Goal: Task Accomplishment & Management: Manage account settings

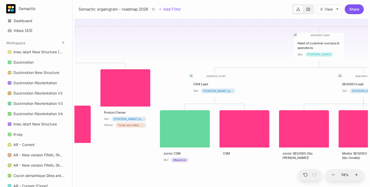
click at [242, 44] on div "😶 Semactic organigram - roadmap 2026 CTO Qui : [PERSON_NAME] Head of customer s…" at bounding box center [220, 102] width 293 height 171
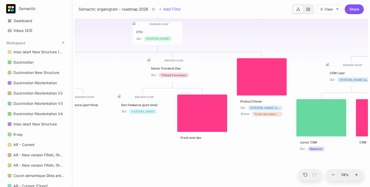
drag, startPoint x: 129, startPoint y: 158, endPoint x: 266, endPoint y: 148, distance: 138.0
click at [266, 147] on div "😶 Semactic organigram - roadmap 2026 CTO Qui : [PERSON_NAME] Head of customer s…" at bounding box center [220, 102] width 293 height 171
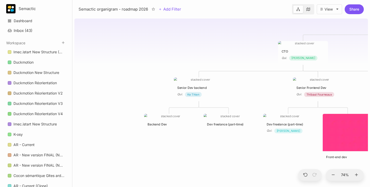
drag, startPoint x: 154, startPoint y: 168, endPoint x: 297, endPoint y: 187, distance: 144.1
click at [297, 187] on html "Semactic Dashboard Inbox ( 43 ) Workspace Imec.istart New Structure (Clone) Duc…" at bounding box center [185, 93] width 370 height 187
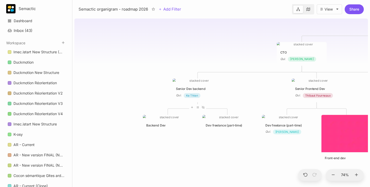
click at [210, 92] on div "Senior Dev backend Qui : Ke Thien" at bounding box center [197, 93] width 43 height 12
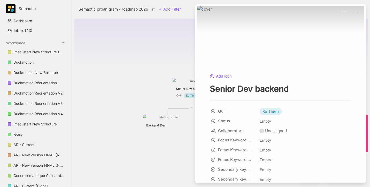
click at [181, 87] on div at bounding box center [185, 93] width 370 height 187
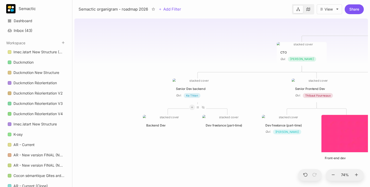
click at [190, 109] on icon at bounding box center [191, 107] width 3 height 3
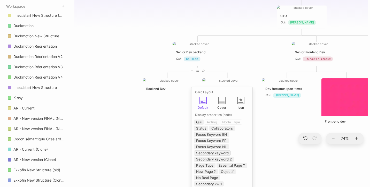
scroll to position [45, 0]
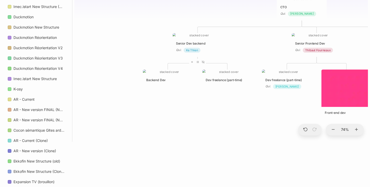
click at [271, 142] on html "Semactic Dashboard Inbox ( 43 ) Workspace Imec.istart New Structure (Clone) Duc…" at bounding box center [185, 48] width 370 height 187
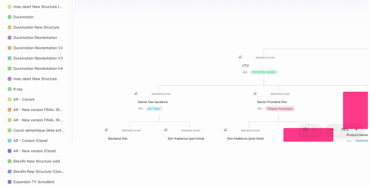
drag, startPoint x: 245, startPoint y: 131, endPoint x: 207, endPoint y: 189, distance: 69.8
click at [207, 142] on html "Semactic Dashboard Inbox ( 43 ) Workspace Imec.istart New Structure (Clone) Duc…" at bounding box center [185, 48] width 370 height 187
click at [261, 63] on div "CTO Qui : [PERSON_NAME]" at bounding box center [263, 66] width 50 height 23
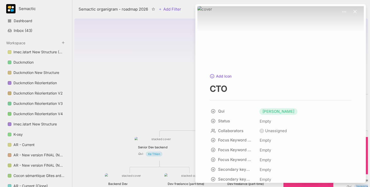
click at [133, 78] on div at bounding box center [185, 93] width 370 height 187
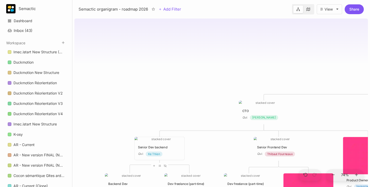
click at [168, 147] on div "Senior Dev backend" at bounding box center [159, 147] width 43 height 5
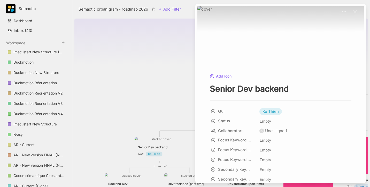
click at [148, 112] on div at bounding box center [185, 93] width 370 height 187
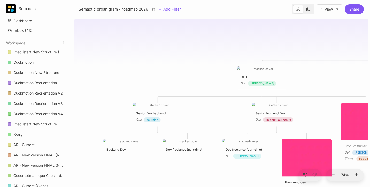
click at [176, 116] on div "Senior Dev backend" at bounding box center [157, 113] width 43 height 5
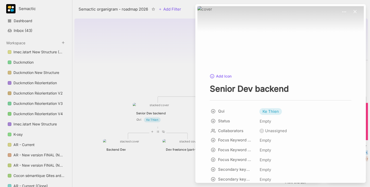
click at [178, 59] on div at bounding box center [185, 93] width 370 height 187
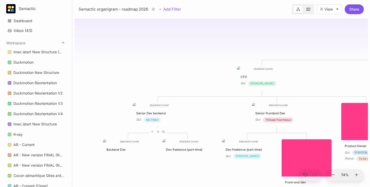
click at [279, 84] on div "Qui : [PERSON_NAME]" at bounding box center [261, 83] width 43 height 5
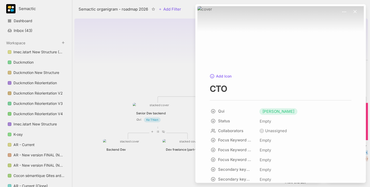
click at [178, 68] on div at bounding box center [185, 93] width 370 height 187
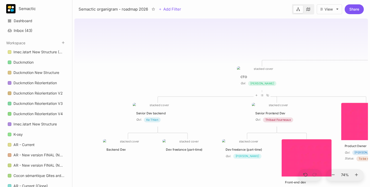
click at [246, 83] on div "Qui : [PERSON_NAME]" at bounding box center [261, 83] width 43 height 5
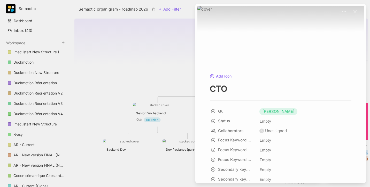
click at [174, 67] on div at bounding box center [185, 93] width 370 height 187
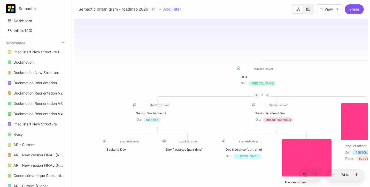
click at [257, 97] on icon at bounding box center [256, 95] width 3 height 3
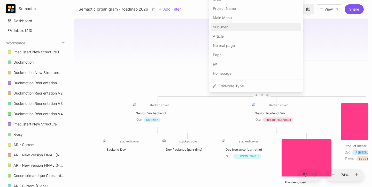
click at [257, 29] on div "Sub-menu" at bounding box center [255, 27] width 89 height 8
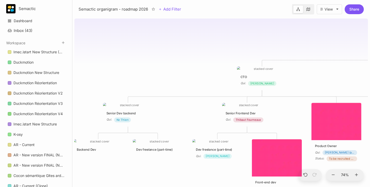
drag, startPoint x: 184, startPoint y: 116, endPoint x: 197, endPoint y: 99, distance: 21.3
click at [197, 99] on div "😶 Semactic organigram - roadmap 2026 CTO Qui : [PERSON_NAME] Head of customer s…" at bounding box center [220, 102] width 293 height 171
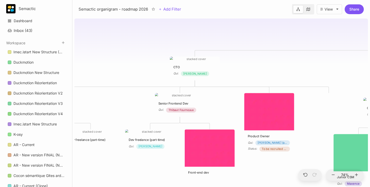
drag, startPoint x: 336, startPoint y: 85, endPoint x: 256, endPoint y: 77, distance: 80.4
click at [256, 77] on div "😶 Semactic organigram - roadmap 2026 CTO Qui : [PERSON_NAME] Head of customer s…" at bounding box center [220, 102] width 293 height 171
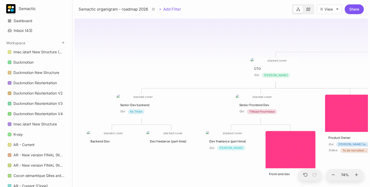
drag, startPoint x: 317, startPoint y: 99, endPoint x: 199, endPoint y: 94, distance: 118.0
click at [199, 94] on div at bounding box center [198, 93] width 50 height 7
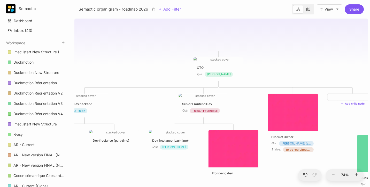
click at [350, 101] on div at bounding box center [352, 97] width 50 height 7
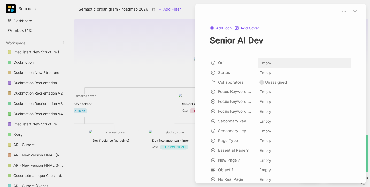
type textarea "Senior AI Dev"
click at [266, 62] on span "Empty" at bounding box center [265, 63] width 12 height 7
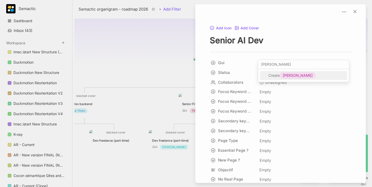
type input "[PERSON_NAME]"
click at [288, 77] on span "[PERSON_NAME]" at bounding box center [298, 76] width 30 height 6
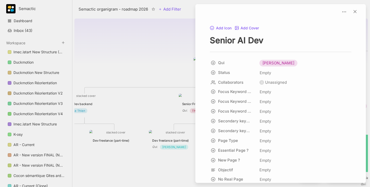
click at [137, 74] on div at bounding box center [185, 93] width 370 height 187
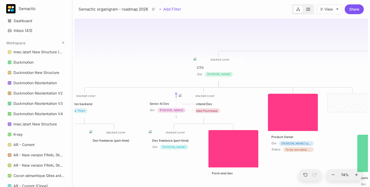
drag, startPoint x: 357, startPoint y: 96, endPoint x: 176, endPoint y: 100, distance: 181.2
click at [176, 100] on div "Senior AI Dev Qui : [PERSON_NAME]" at bounding box center [171, 107] width 50 height 18
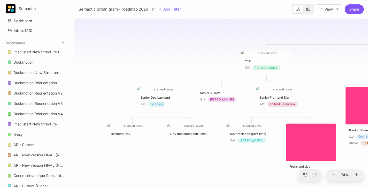
click at [201, 159] on div "😶 Semactic organigram - roadmap 2026 CTO Qui : [PERSON_NAME] Head of customer s…" at bounding box center [220, 102] width 293 height 171
click at [209, 90] on div "Senior AI Dev Qui : [PERSON_NAME]" at bounding box center [221, 96] width 50 height 18
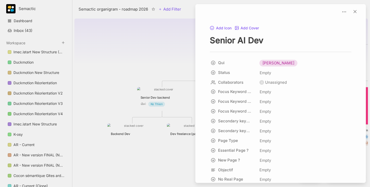
click at [168, 66] on div at bounding box center [185, 93] width 370 height 187
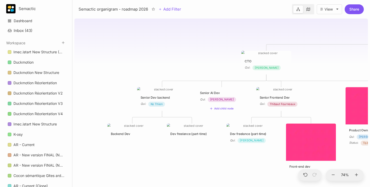
click at [325, 102] on div "😶 Semactic organigram - roadmap 2026 CTO Qui : [PERSON_NAME] Head of customer s…" at bounding box center [220, 102] width 293 height 171
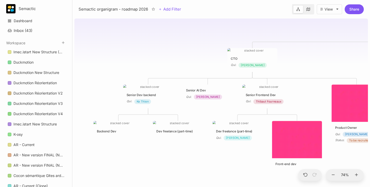
drag, startPoint x: 325, startPoint y: 102, endPoint x: 311, endPoint y: 99, distance: 14.2
click at [311, 100] on div "😶 Semactic organigram - roadmap 2026 CTO Qui : [PERSON_NAME] Head of customer s…" at bounding box center [220, 102] width 293 height 171
click at [212, 163] on div "😶 Semactic organigram - roadmap 2026 CTO Qui : [PERSON_NAME] Head of customer s…" at bounding box center [220, 102] width 293 height 171
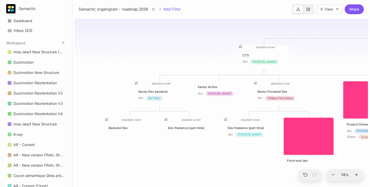
drag, startPoint x: 130, startPoint y: 171, endPoint x: 141, endPoint y: 168, distance: 12.1
click at [141, 168] on div "😶 Semactic organigram - roadmap 2026 CTO Qui : [PERSON_NAME] Head of customer s…" at bounding box center [220, 102] width 293 height 171
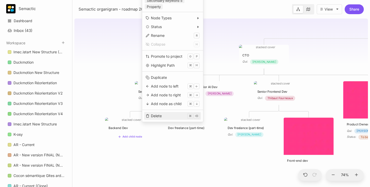
click at [159, 115] on div "Delete" at bounding box center [156, 116] width 11 height 6
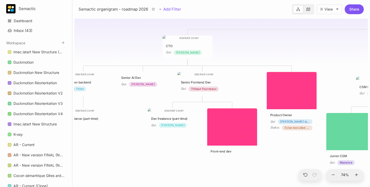
drag, startPoint x: 212, startPoint y: 160, endPoint x: 135, endPoint y: 150, distance: 77.0
click at [135, 150] on div "😶 Semactic organigram - roadmap 2026 CTO Qui : [PERSON_NAME] Head of customer s…" at bounding box center [220, 102] width 293 height 171
click at [223, 126] on img at bounding box center [232, 127] width 50 height 37
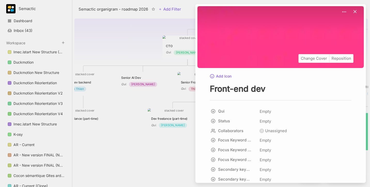
click at [265, 30] on div "Change Cover Reposition" at bounding box center [280, 37] width 166 height 62
click at [304, 60] on div "Change Cover" at bounding box center [313, 58] width 30 height 8
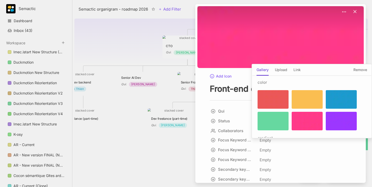
click at [276, 122] on div at bounding box center [272, 121] width 31 height 19
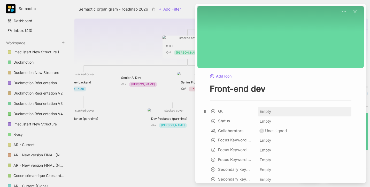
click at [264, 110] on span "Empty" at bounding box center [265, 111] width 12 height 7
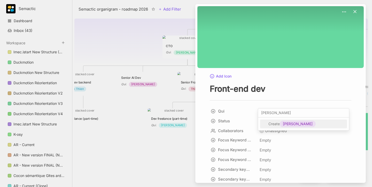
type input "[PERSON_NAME]"
click at [288, 123] on span "[PERSON_NAME]" at bounding box center [298, 124] width 30 height 6
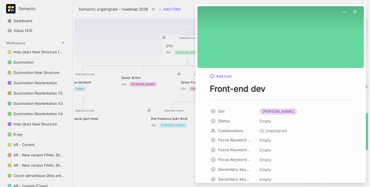
click at [138, 147] on div at bounding box center [185, 93] width 370 height 187
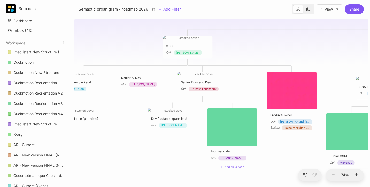
click at [173, 155] on div "😶 Semactic organigram - roadmap 2026 CTO Qui : [PERSON_NAME] Head of customer s…" at bounding box center [220, 102] width 293 height 171
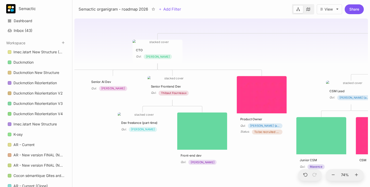
drag, startPoint x: 248, startPoint y: 82, endPoint x: 218, endPoint y: 86, distance: 30.2
click at [218, 86] on div "😶 Semactic organigram - roadmap 2026 CTO Qui : [PERSON_NAME] Head of customer s…" at bounding box center [220, 102] width 293 height 171
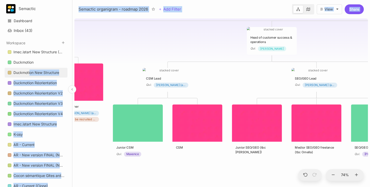
drag, startPoint x: 218, startPoint y: 86, endPoint x: 29, endPoint y: 71, distance: 189.3
click at [29, 71] on div "Semactic Dashboard Inbox ( 43 ) Workspace Imec.istart New Structure (Clone) Duc…" at bounding box center [185, 93] width 370 height 187
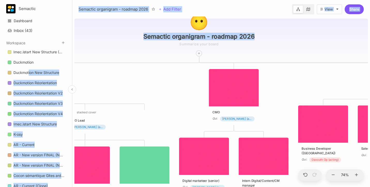
drag, startPoint x: 226, startPoint y: 76, endPoint x: 0, endPoint y: 116, distance: 229.4
click at [0, 116] on div "Semactic Dashboard Inbox ( 43 ) Workspace Imec.istart New Structure (Clone) Duc…" at bounding box center [185, 93] width 370 height 187
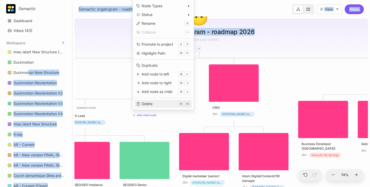
click at [146, 103] on div "Delete" at bounding box center [146, 104] width 11 height 6
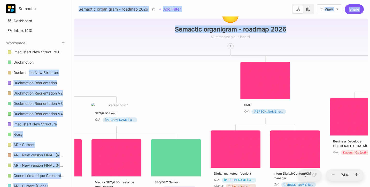
drag, startPoint x: 131, startPoint y: 81, endPoint x: 208, endPoint y: 75, distance: 76.6
click at [208, 75] on div "😶 Semactic organigram - roadmap 2026 CTO Qui : [PERSON_NAME] Head of customer s…" at bounding box center [220, 102] width 293 height 171
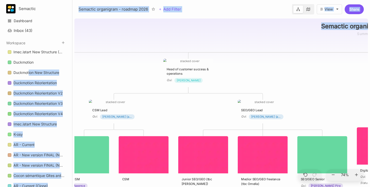
drag, startPoint x: 208, startPoint y: 75, endPoint x: 309, endPoint y: 75, distance: 101.2
click at [309, 75] on div "😶 Semactic organigram - roadmap 2026 CTO Qui : [PERSON_NAME] Head of customer s…" at bounding box center [220, 102] width 293 height 171
click at [183, 80] on span "[PERSON_NAME]" at bounding box center [188, 80] width 23 height 5
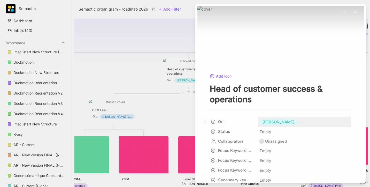
click at [289, 123] on span "[PERSON_NAME]" at bounding box center [278, 122] width 32 height 6
click at [163, 116] on div at bounding box center [185, 93] width 370 height 187
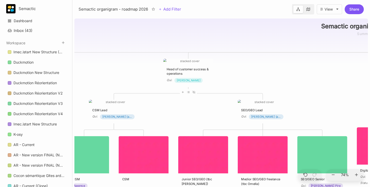
click at [192, 73] on div "Head of customer success & operations" at bounding box center [187, 71] width 43 height 9
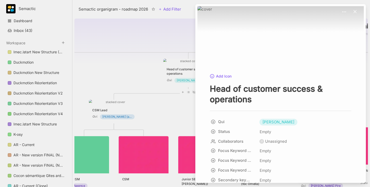
click at [290, 91] on textarea "Head of customer success & operations" at bounding box center [280, 94] width 141 height 21
click at [243, 89] on textarea "Head of customer success & operations" at bounding box center [280, 94] width 141 height 21
click at [273, 124] on span "[PERSON_NAME]" at bounding box center [278, 122] width 32 height 6
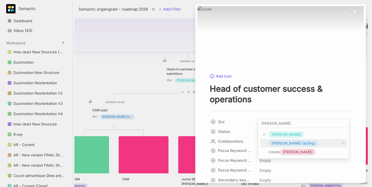
type input "[PERSON_NAME]"
click at [300, 145] on span "[PERSON_NAME] (acting)" at bounding box center [293, 143] width 44 height 6
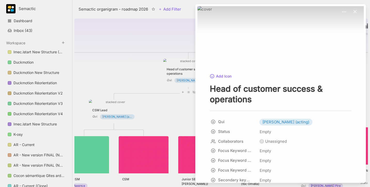
click at [154, 114] on div at bounding box center [185, 93] width 370 height 187
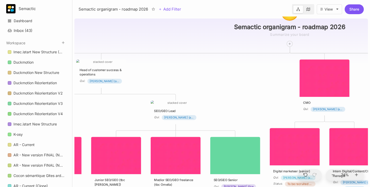
drag, startPoint x: 270, startPoint y: 69, endPoint x: 181, endPoint y: 69, distance: 89.0
click at [181, 69] on div "😶 Semactic organigram - roadmap 2026 CTO Qui : [PERSON_NAME] Head of customer s…" at bounding box center [220, 102] width 293 height 171
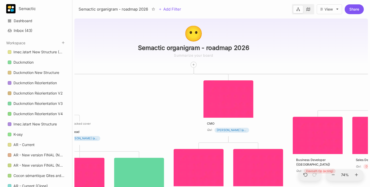
drag, startPoint x: 236, startPoint y: 72, endPoint x: 153, endPoint y: 93, distance: 85.5
click at [153, 93] on div "😶 Semactic organigram - roadmap 2026 CTO Qui : [PERSON_NAME] Head of customer s…" at bounding box center [220, 102] width 293 height 171
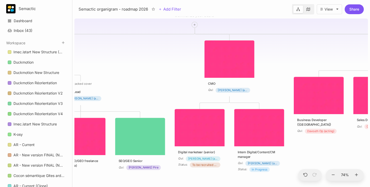
drag, startPoint x: 281, startPoint y: 88, endPoint x: 282, endPoint y: 49, distance: 39.5
click at [282, 49] on div "😶 Semactic organigram - roadmap 2026 CTO Qui : [PERSON_NAME] Head of customer s…" at bounding box center [220, 102] width 293 height 171
click at [230, 55] on img at bounding box center [229, 59] width 50 height 37
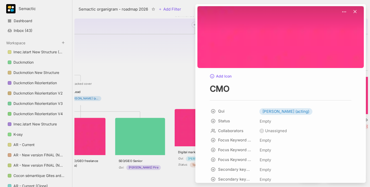
click at [160, 80] on div at bounding box center [185, 93] width 370 height 187
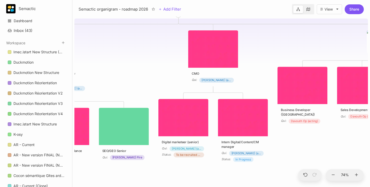
drag, startPoint x: 314, startPoint y: 161, endPoint x: 298, endPoint y: 151, distance: 19.1
click at [298, 151] on div "😶 Semactic organigram - roadmap 2026 CTO Qui : [PERSON_NAME] Head of customer s…" at bounding box center [220, 102] width 293 height 171
click at [238, 128] on img at bounding box center [243, 117] width 50 height 37
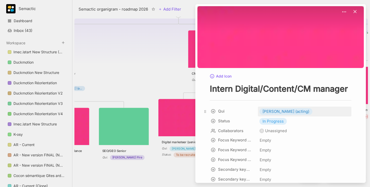
click at [270, 113] on span "[PERSON_NAME] (acting)" at bounding box center [285, 112] width 47 height 6
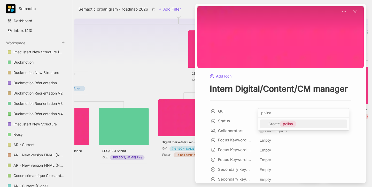
type input "polina"
click at [295, 125] on div "polina" at bounding box center [288, 124] width 16 height 7
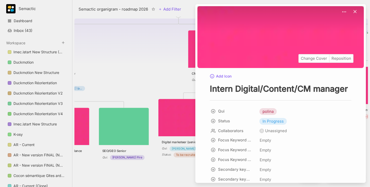
click at [273, 49] on div "Change Cover Reposition" at bounding box center [280, 37] width 166 height 62
click at [307, 60] on div "Change Cover" at bounding box center [313, 58] width 30 height 8
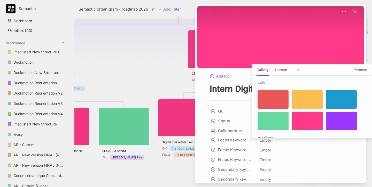
click at [275, 126] on div at bounding box center [272, 121] width 31 height 19
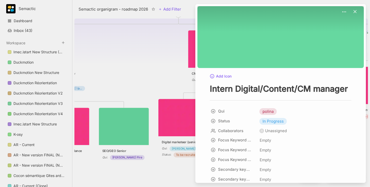
click at [123, 68] on div at bounding box center [185, 93] width 370 height 187
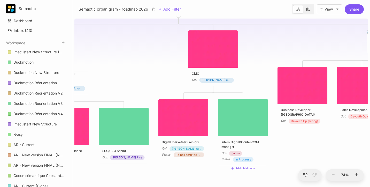
click at [245, 142] on div "Intern Digital/Content/CM manager" at bounding box center [242, 144] width 43 height 9
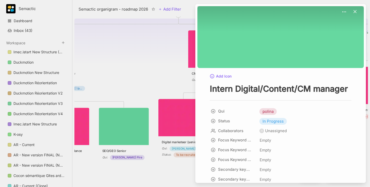
click at [267, 90] on textarea "Intern Digital/Content/CM manager" at bounding box center [280, 89] width 141 height 11
drag, startPoint x: 314, startPoint y: 89, endPoint x: 174, endPoint y: 91, distance: 140.4
click at [174, 91] on div "Semactic organigram - roadmap 2026 Add Filter View Share 😶 Semactic organigram …" at bounding box center [220, 93] width 297 height 187
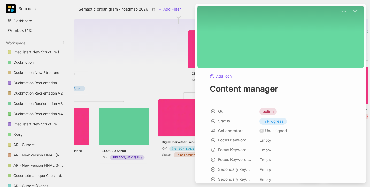
type textarea "Content manager"
click at [77, 67] on div at bounding box center [185, 93] width 370 height 187
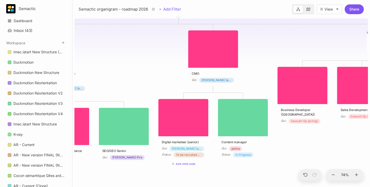
click at [196, 140] on div "Digital marketeer (senior)" at bounding box center [183, 142] width 43 height 5
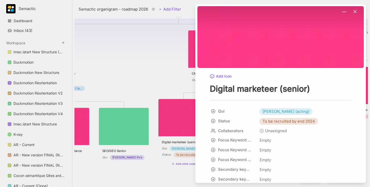
drag, startPoint x: 277, startPoint y: 88, endPoint x: 365, endPoint y: 81, distance: 88.5
click at [365, 81] on div "Change Cover Reposition Add Icon Digital marketeer (senior) Qui [PERSON_NAME] (…" at bounding box center [280, 93] width 170 height 179
click at [303, 83] on div "Add Icon Digital marketeer (senior)" at bounding box center [280, 83] width 141 height 21
drag, startPoint x: 281, startPoint y: 89, endPoint x: 336, endPoint y: 88, distance: 55.5
click at [336, 89] on textarea "Digital marketeer (senior)" at bounding box center [280, 89] width 141 height 11
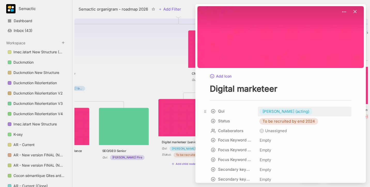
type textarea "Digital marketeer"
click at [278, 112] on span "[PERSON_NAME] (acting)" at bounding box center [285, 112] width 47 height 6
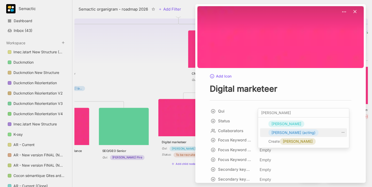
type input "[PERSON_NAME]"
click at [283, 130] on span "[PERSON_NAME] (acting)" at bounding box center [293, 133] width 44 height 6
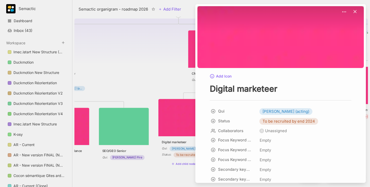
click at [140, 78] on div at bounding box center [185, 93] width 370 height 187
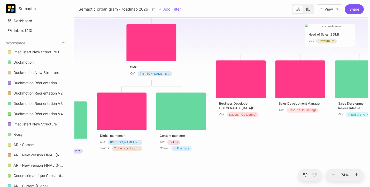
drag, startPoint x: 309, startPoint y: 153, endPoint x: 247, endPoint y: 146, distance: 62.0
click at [247, 146] on div "😶 Semactic organigram - roadmap 2026 CTO Qui : [PERSON_NAME] Head of customer s…" at bounding box center [220, 102] width 293 height 171
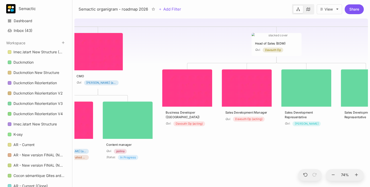
drag, startPoint x: 293, startPoint y: 147, endPoint x: 240, endPoint y: 156, distance: 54.2
click at [240, 156] on div "😶 Semactic organigram - roadmap 2026 CTO Qui : [PERSON_NAME] Head of customer s…" at bounding box center [220, 102] width 293 height 171
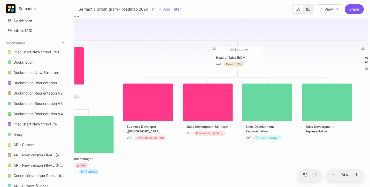
drag, startPoint x: 289, startPoint y: 152, endPoint x: 250, endPoint y: 166, distance: 41.4
click at [250, 166] on div "😶 Semactic organigram - roadmap 2026 CTO Qui : [PERSON_NAME] Head of customer s…" at bounding box center [220, 102] width 293 height 171
click at [243, 57] on div "Head of Sales (BDM)" at bounding box center [237, 57] width 43 height 5
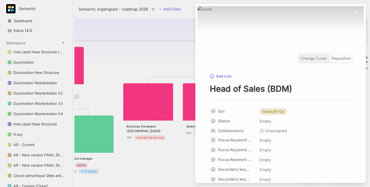
click at [315, 57] on div "Change Cover" at bounding box center [313, 58] width 30 height 8
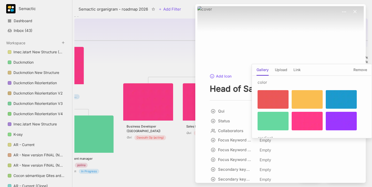
click at [268, 126] on div at bounding box center [272, 121] width 31 height 19
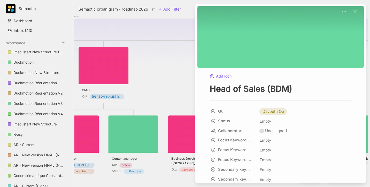
click at [171, 80] on div at bounding box center [185, 93] width 370 height 187
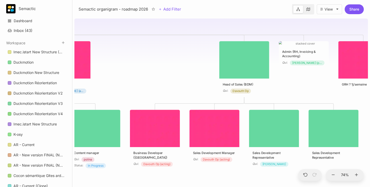
drag, startPoint x: 341, startPoint y: 97, endPoint x: 220, endPoint y: 85, distance: 121.9
click at [220, 85] on div "😶 Semactic organigram - roadmap 2026 CTO Qui : [PERSON_NAME] Head of customer s…" at bounding box center [220, 102] width 293 height 171
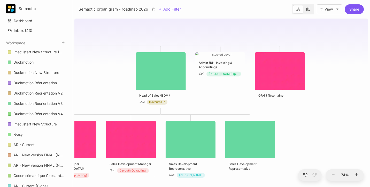
drag, startPoint x: 306, startPoint y: 109, endPoint x: 306, endPoint y: 144, distance: 34.1
click at [306, 144] on div "😶 Semactic organigram - roadmap 2026 CTO Qui : [PERSON_NAME] Head of customer s…" at bounding box center [220, 102] width 293 height 171
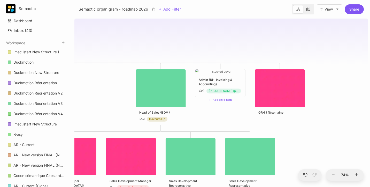
click at [218, 76] on div "Admin (RH, Invoicing & Accounting) Qui : [PERSON_NAME] (part-time)" at bounding box center [220, 83] width 50 height 28
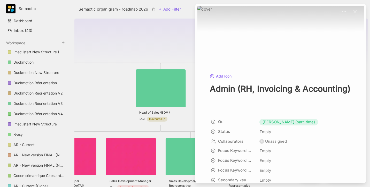
click at [262, 76] on div "Add Icon" at bounding box center [280, 76] width 141 height 6
click at [266, 57] on div "Change Cover Reposition" at bounding box center [280, 37] width 166 height 62
click at [310, 56] on div "Change Cover" at bounding box center [313, 58] width 30 height 8
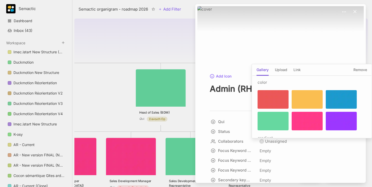
click at [273, 117] on div at bounding box center [272, 121] width 31 height 19
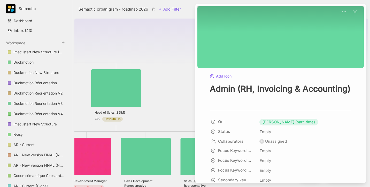
click at [174, 97] on div at bounding box center [185, 93] width 370 height 187
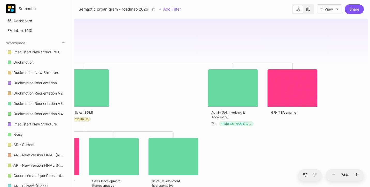
drag, startPoint x: 178, startPoint y: 98, endPoint x: 148, endPoint y: 98, distance: 30.7
click at [148, 98] on div "😶 Semactic organigram - roadmap 2026 CTO Qui : [PERSON_NAME] Head of customer s…" at bounding box center [220, 102] width 293 height 171
click at [281, 92] on img at bounding box center [292, 87] width 50 height 37
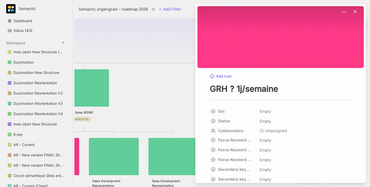
click at [182, 92] on div at bounding box center [185, 93] width 370 height 187
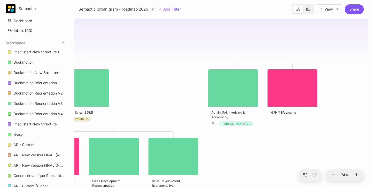
drag, startPoint x: 180, startPoint y: 94, endPoint x: 338, endPoint y: 87, distance: 157.4
click at [337, 87] on div "😶 Semactic organigram - roadmap 2026 CTO Qui : [PERSON_NAME] Head of customer s…" at bounding box center [220, 102] width 293 height 171
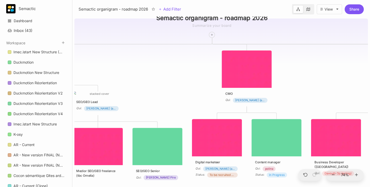
drag, startPoint x: 187, startPoint y: 105, endPoint x: 371, endPoint y: 93, distance: 184.4
click at [369, 94] on html "Semactic Dashboard Inbox ( 43 ) Workspace Imec.istart New Structure (Clone) Duc…" at bounding box center [185, 93] width 370 height 187
drag, startPoint x: 204, startPoint y: 97, endPoint x: 350, endPoint y: 100, distance: 146.1
click at [350, 100] on div "😶 Semactic organigram - roadmap 2026 CTO Qui : [PERSON_NAME] Head of customer s…" at bounding box center [220, 102] width 293 height 171
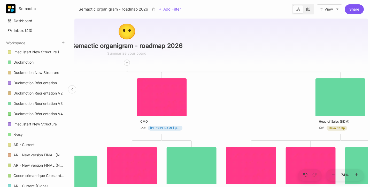
drag, startPoint x: 288, startPoint y: 71, endPoint x: 35, endPoint y: 98, distance: 255.2
click at [35, 98] on div "Semactic Dashboard Inbox ( 43 ) Workspace Imec.istart New Structure (Clone) Duc…" at bounding box center [185, 93] width 370 height 187
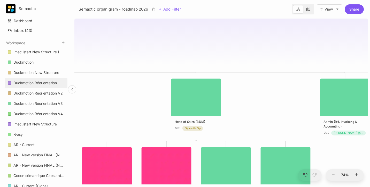
drag, startPoint x: 194, startPoint y: 100, endPoint x: 22, endPoint y: 84, distance: 173.0
click at [21, 85] on div "Semactic Dashboard Inbox ( 43 ) Workspace Imec.istart New Structure (Clone) Duc…" at bounding box center [185, 93] width 370 height 187
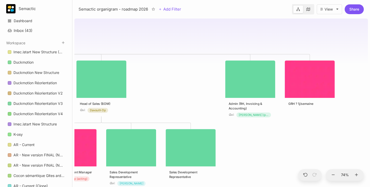
drag, startPoint x: 194, startPoint y: 98, endPoint x: 174, endPoint y: 93, distance: 20.2
click at [174, 93] on div "😶 Semactic organigram - roadmap 2026 CTO Qui : [PERSON_NAME] Head of customer s…" at bounding box center [220, 102] width 293 height 171
drag, startPoint x: 174, startPoint y: 93, endPoint x: 336, endPoint y: 90, distance: 161.9
click at [334, 90] on div "😶 Semactic organigram - roadmap 2026 CTO Qui : [PERSON_NAME] Head of customer s…" at bounding box center [220, 102] width 293 height 171
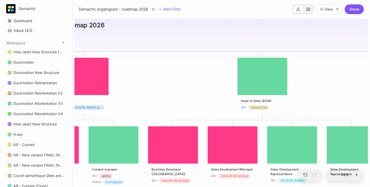
drag, startPoint x: 200, startPoint y: 92, endPoint x: 371, endPoint y: 89, distance: 171.7
click at [369, 89] on html "Semactic Dashboard Inbox ( 43 ) Workspace Imec.istart New Structure (Clone) Duc…" at bounding box center [185, 93] width 370 height 187
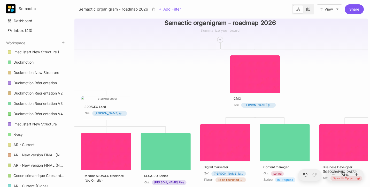
drag, startPoint x: 193, startPoint y: 92, endPoint x: 266, endPoint y: 92, distance: 72.3
click at [266, 92] on div "😶 Semactic organigram - roadmap 2026 CTO Qui : [PERSON_NAME] Head of customer s…" at bounding box center [220, 102] width 293 height 171
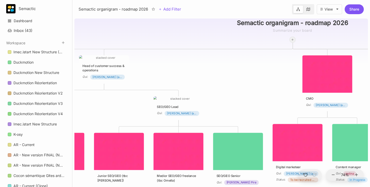
click at [292, 41] on div at bounding box center [292, 40] width 6 height 6
click at [291, 41] on div at bounding box center [292, 40] width 6 height 6
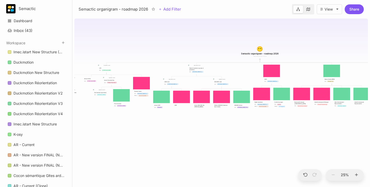
click at [259, 60] on div at bounding box center [260, 60] width 2 height 2
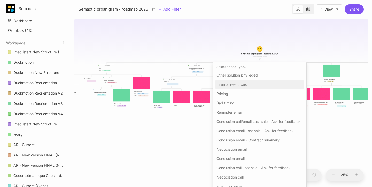
click at [240, 85] on span "Internal resources" at bounding box center [231, 85] width 30 height 6
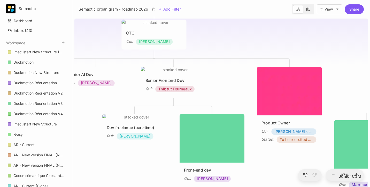
click at [152, 24] on img at bounding box center [153, 23] width 65 height 6
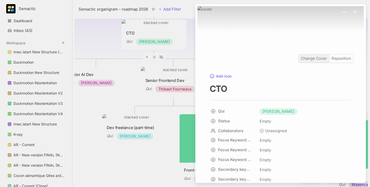
click at [306, 59] on div "Change Cover" at bounding box center [313, 58] width 30 height 8
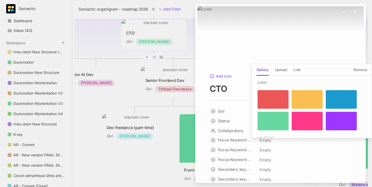
click at [269, 117] on div at bounding box center [272, 121] width 31 height 19
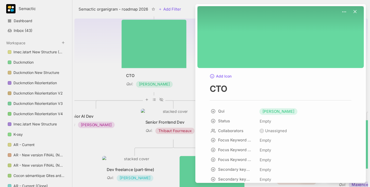
click at [91, 89] on div at bounding box center [185, 93] width 370 height 187
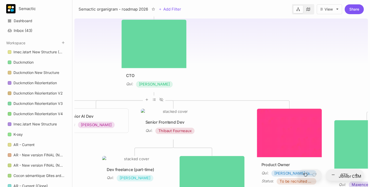
click at [100, 112] on div "Senior AI Dev Qui : [PERSON_NAME]" at bounding box center [95, 121] width 65 height 24
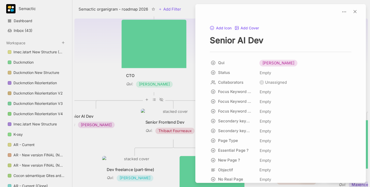
click at [261, 36] on textarea "Senior AI Dev" at bounding box center [280, 40] width 141 height 11
click at [307, 35] on textarea "Senior AI Dev" at bounding box center [280, 40] width 141 height 11
click at [220, 28] on button "Add Icon" at bounding box center [221, 28] width 22 height 5
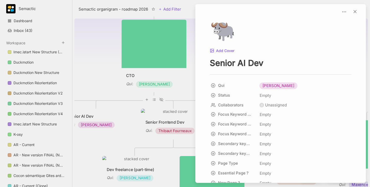
click at [247, 35] on div "🐃" at bounding box center [280, 31] width 141 height 23
click at [237, 32] on div "🐃" at bounding box center [280, 31] width 141 height 23
click at [223, 31] on div "🐃" at bounding box center [220, 30] width 21 height 21
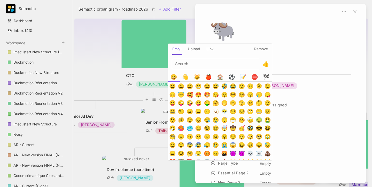
click at [261, 48] on h5 "Remove" at bounding box center [261, 50] width 14 height 9
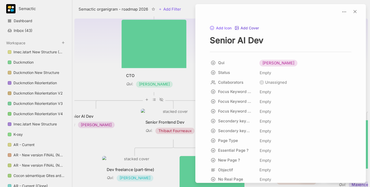
click at [251, 28] on button "Add Cover" at bounding box center [246, 28] width 25 height 5
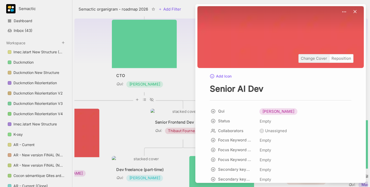
click at [311, 58] on div "Change Cover" at bounding box center [313, 58] width 30 height 8
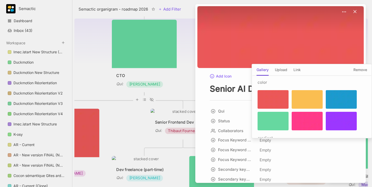
click at [270, 122] on div at bounding box center [272, 121] width 31 height 19
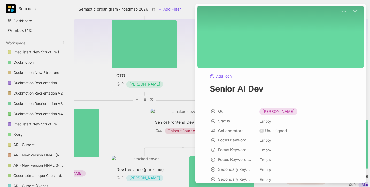
click at [120, 120] on div at bounding box center [185, 93] width 370 height 187
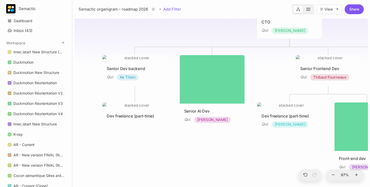
drag, startPoint x: 120, startPoint y: 120, endPoint x: 265, endPoint y: 65, distance: 155.4
click at [265, 65] on div "😶 Semactic organigram - roadmap 2026 CTO Qui : [PERSON_NAME] Head of customer s…" at bounding box center [220, 102] width 293 height 171
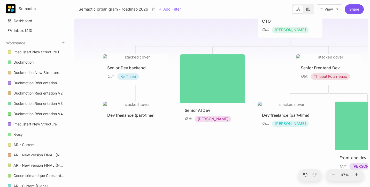
click at [148, 60] on img at bounding box center [135, 57] width 65 height 6
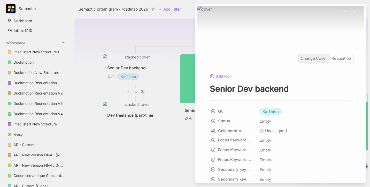
click at [306, 60] on div "Change Cover" at bounding box center [313, 58] width 30 height 8
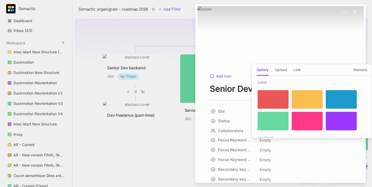
click at [272, 123] on div at bounding box center [272, 121] width 31 height 19
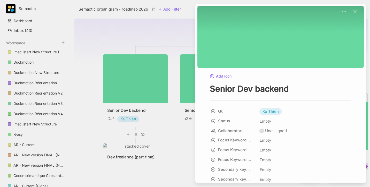
click at [185, 148] on div at bounding box center [185, 93] width 370 height 187
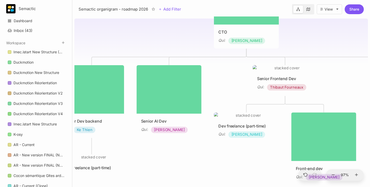
drag, startPoint x: 240, startPoint y: 148, endPoint x: 177, endPoint y: 150, distance: 63.0
click at [177, 150] on div "😶 Semactic organigram - roadmap 2026 CTO Qui : [PERSON_NAME] Head of customer s…" at bounding box center [220, 102] width 293 height 171
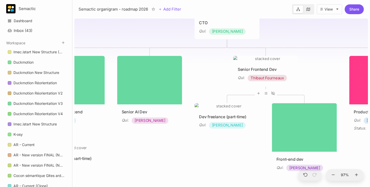
click at [247, 60] on img at bounding box center [265, 59] width 65 height 6
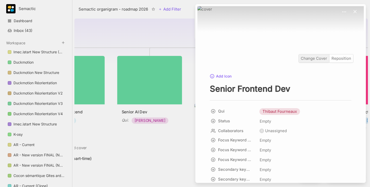
click at [305, 61] on div "Change Cover" at bounding box center [313, 58] width 30 height 8
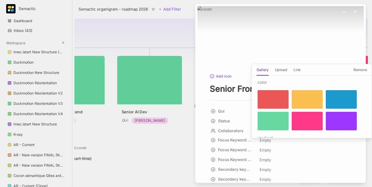
click at [276, 129] on div at bounding box center [272, 121] width 31 height 19
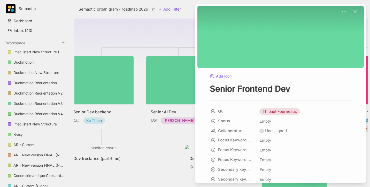
click at [168, 159] on div at bounding box center [185, 93] width 370 height 187
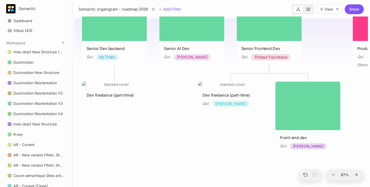
drag, startPoint x: 316, startPoint y: 111, endPoint x: 329, endPoint y: 47, distance: 64.6
click at [329, 47] on div "😶 Semactic organigram - roadmap 2026 CTO Qui : [PERSON_NAME] Head of customer s…" at bounding box center [220, 102] width 293 height 171
click at [227, 93] on div "Dev freelance (part-time)" at bounding box center [230, 95] width 56 height 6
click at [227, 86] on img at bounding box center [230, 85] width 65 height 6
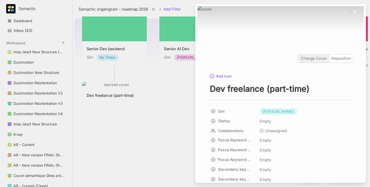
click at [306, 58] on div "Change Cover" at bounding box center [313, 58] width 30 height 8
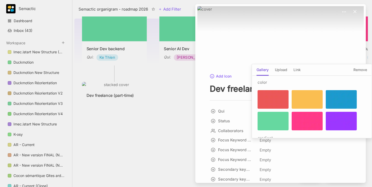
click at [272, 124] on div at bounding box center [272, 121] width 31 height 19
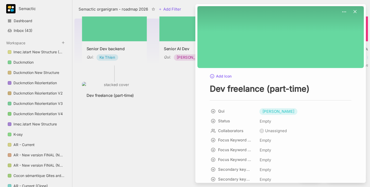
click at [174, 123] on div at bounding box center [185, 93] width 370 height 187
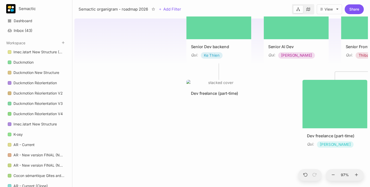
drag, startPoint x: 175, startPoint y: 123, endPoint x: 279, endPoint y: 121, distance: 104.6
click at [279, 121] on div "😶 Semactic organigram - roadmap 2026 CTO Qui : [PERSON_NAME] Head of customer s…" at bounding box center [220, 102] width 293 height 171
click at [233, 83] on img at bounding box center [219, 83] width 65 height 6
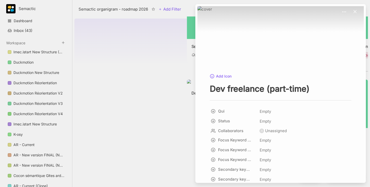
click at [182, 132] on div at bounding box center [185, 93] width 370 height 187
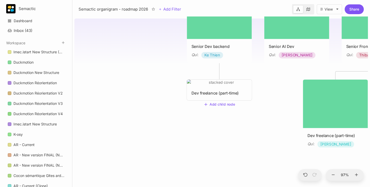
click at [226, 86] on div "Dev freelance (part-time)" at bounding box center [219, 90] width 65 height 21
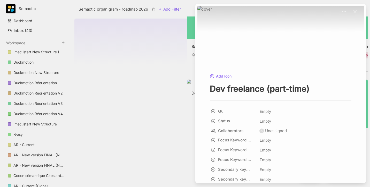
click at [233, 74] on div "Add Icon" at bounding box center [280, 76] width 141 height 6
click at [266, 73] on div "Change Cover Reposition Add Icon Dev freelance (part-time) Qui Empty Status Emp…" at bounding box center [280, 93] width 170 height 179
click at [274, 50] on div "Change Cover Reposition" at bounding box center [280, 37] width 166 height 62
click at [309, 59] on div "Change Cover" at bounding box center [313, 58] width 30 height 8
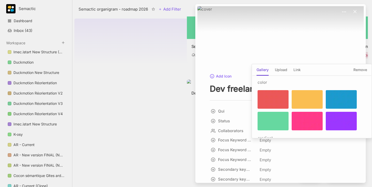
click at [269, 123] on div at bounding box center [272, 121] width 31 height 19
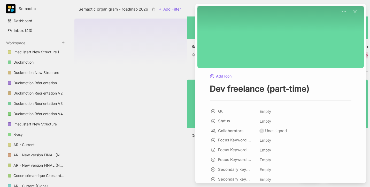
click at [175, 134] on div at bounding box center [185, 93] width 370 height 187
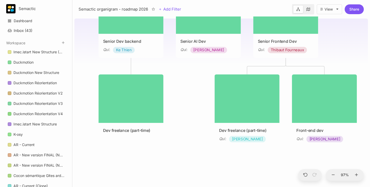
drag, startPoint x: 274, startPoint y: 155, endPoint x: 186, endPoint y: 149, distance: 88.4
click at [186, 149] on div "😶 Semactic organigram - roadmap 2026 CTO Qui : [PERSON_NAME] Head of customer s…" at bounding box center [220, 102] width 293 height 171
click at [276, 155] on div "😶 Semactic organigram - roadmap 2026 CTO Qui : [PERSON_NAME] Head of customer s…" at bounding box center [220, 102] width 293 height 171
click at [130, 113] on img at bounding box center [130, 99] width 65 height 49
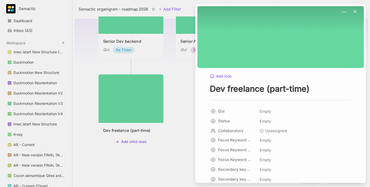
drag, startPoint x: 185, startPoint y: 101, endPoint x: 187, endPoint y: 156, distance: 54.5
click at [187, 156] on div at bounding box center [185, 93] width 370 height 187
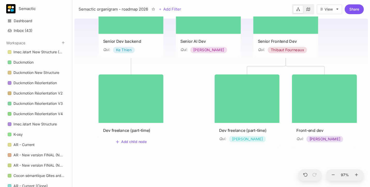
click at [187, 156] on div "😶 Semactic organigram - roadmap 2026 CTO Qui : [PERSON_NAME] Head of customer s…" at bounding box center [220, 102] width 293 height 171
click at [147, 105] on img at bounding box center [130, 99] width 65 height 49
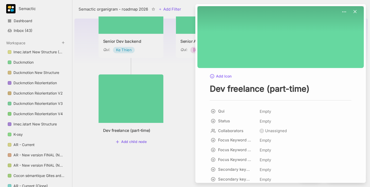
click at [157, 151] on div at bounding box center [185, 93] width 370 height 187
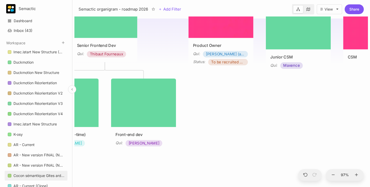
drag, startPoint x: 244, startPoint y: 163, endPoint x: 59, endPoint y: 177, distance: 185.8
click at [59, 177] on div "Semactic Dashboard Inbox ( 43 ) Workspace Imec.istart New Structure (Clone) Duc…" at bounding box center [185, 93] width 370 height 187
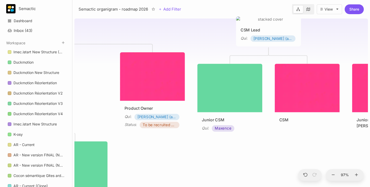
drag, startPoint x: 255, startPoint y: 119, endPoint x: 182, endPoint y: 167, distance: 87.3
click at [181, 168] on div "😶 Semactic organigram - roadmap 2026 CTO Qui : [PERSON_NAME] Head of customer s…" at bounding box center [220, 102] width 293 height 171
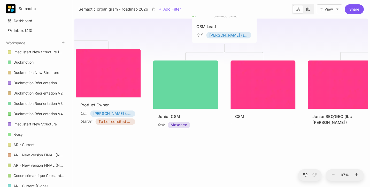
drag, startPoint x: 272, startPoint y: 156, endPoint x: 195, endPoint y: 157, distance: 77.2
click at [195, 157] on div "😶 Semactic organigram - roadmap 2026 CTO Qui : [PERSON_NAME] Head of customer s…" at bounding box center [220, 102] width 293 height 171
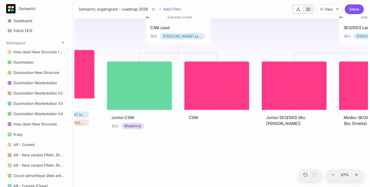
drag, startPoint x: 194, startPoint y: 157, endPoint x: 138, endPoint y: 162, distance: 56.2
click at [139, 162] on div "😶 Semactic organigram - roadmap 2026 CTO Qui : [PERSON_NAME] Head of customer s…" at bounding box center [220, 102] width 293 height 171
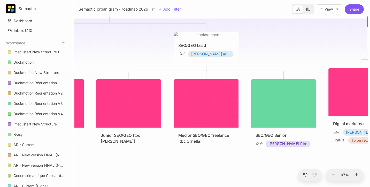
drag, startPoint x: 243, startPoint y: 155, endPoint x: 130, endPoint y: 168, distance: 114.0
click at [130, 168] on div "😶 Semactic organigram - roadmap 2026 CTO Qui : [PERSON_NAME] Head of customer s…" at bounding box center [220, 102] width 293 height 171
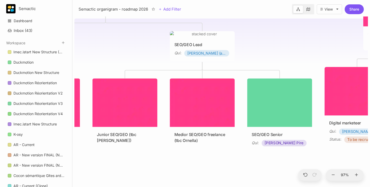
click at [232, 168] on div "😶 Semactic organigram - roadmap 2026 CTO Qui : [PERSON_NAME] Head of customer s…" at bounding box center [220, 102] width 293 height 171
click at [211, 36] on img at bounding box center [202, 34] width 65 height 6
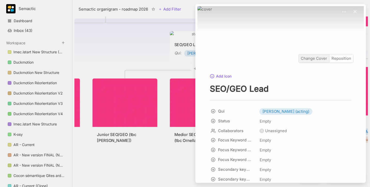
click at [307, 61] on div "Change Cover" at bounding box center [313, 58] width 30 height 8
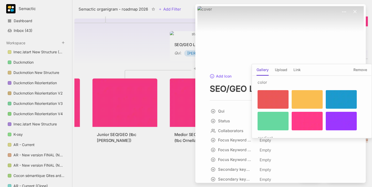
click at [267, 130] on div at bounding box center [272, 121] width 31 height 19
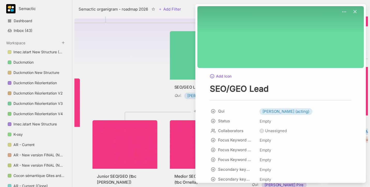
click at [137, 84] on div at bounding box center [185, 93] width 370 height 187
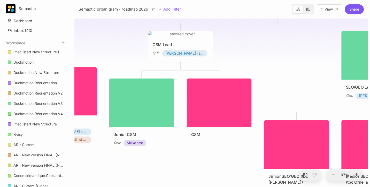
drag, startPoint x: 137, startPoint y: 84, endPoint x: 309, endPoint y: 84, distance: 171.4
click at [309, 84] on div "😶 Semactic organigram - roadmap 2026 CTO Qui : [PERSON_NAME] Head of customer s…" at bounding box center [220, 102] width 293 height 171
click at [191, 44] on div "CSM Lead" at bounding box center [180, 45] width 56 height 6
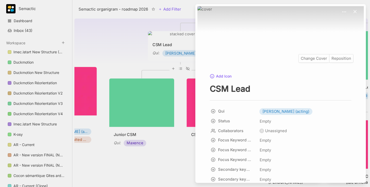
click at [264, 55] on div "Change Cover Reposition" at bounding box center [280, 37] width 166 height 62
click at [318, 58] on div "Change Cover" at bounding box center [313, 58] width 30 height 8
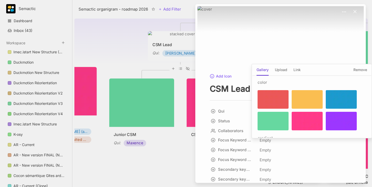
click at [299, 125] on div at bounding box center [306, 121] width 31 height 19
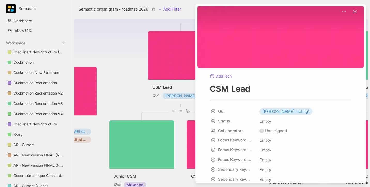
click at [121, 55] on div at bounding box center [185, 93] width 370 height 187
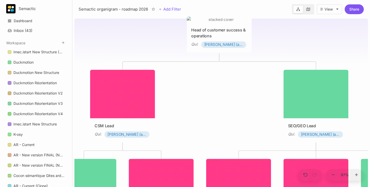
drag, startPoint x: 290, startPoint y: 78, endPoint x: 232, endPoint y: 116, distance: 69.6
click at [232, 116] on div "😶 Semactic organigram - roadmap 2026 CTO Qui : [PERSON_NAME] Head of customer s…" at bounding box center [220, 102] width 293 height 171
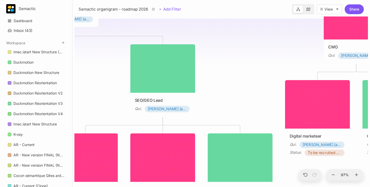
drag, startPoint x: 241, startPoint y: 130, endPoint x: 84, endPoint y: 104, distance: 158.8
click at [84, 104] on div "😶 Semactic organigram - roadmap 2026 CTO Qui : [PERSON_NAME] Head of customer s…" at bounding box center [220, 102] width 293 height 171
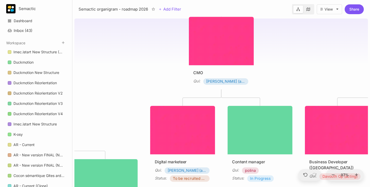
drag, startPoint x: 251, startPoint y: 85, endPoint x: 106, endPoint y: 114, distance: 147.9
click at [106, 114] on div "😶 Semactic organigram - roadmap 2026 CTO Qui : [PERSON_NAME] Head of customer s…" at bounding box center [220, 102] width 293 height 171
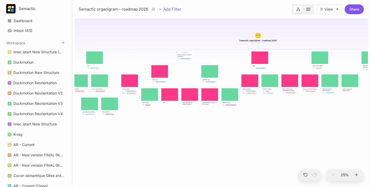
drag, startPoint x: 345, startPoint y: 161, endPoint x: 371, endPoint y: 131, distance: 39.9
click at [369, 131] on html "Semactic Dashboard Inbox ( 43 ) Workspace Imec.istart New Structure (Clone) Duc…" at bounding box center [185, 93] width 370 height 187
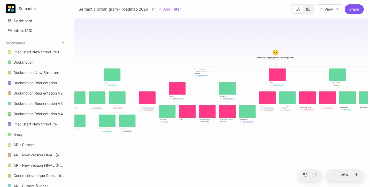
drag, startPoint x: 332, startPoint y: 116, endPoint x: 350, endPoint y: 132, distance: 24.7
click at [350, 132] on div "😶 Semactic organigram - roadmap 2026 CTO Qui : [PERSON_NAME] Head of customer s…" at bounding box center [220, 102] width 293 height 171
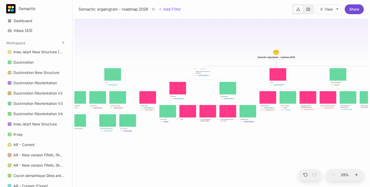
click at [356, 7] on button "Share" at bounding box center [353, 9] width 19 height 10
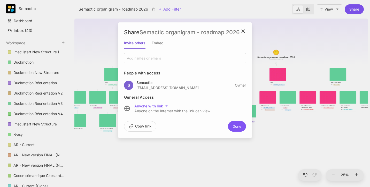
click at [175, 59] on div at bounding box center [185, 58] width 120 height 9
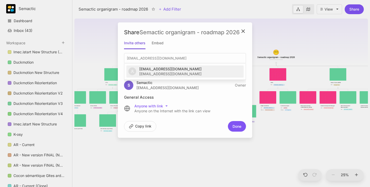
type input "[EMAIL_ADDRESS][DOMAIN_NAME]"
click at [177, 76] on div "[EMAIL_ADDRESS][DOMAIN_NAME]" at bounding box center [170, 74] width 62 height 4
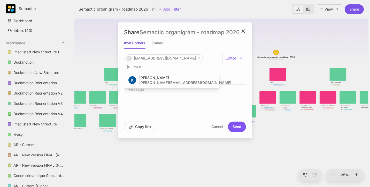
type input "[PERSON_NAME]"
click at [175, 76] on div "[PERSON_NAME]" at bounding box center [185, 78] width 92 height 4
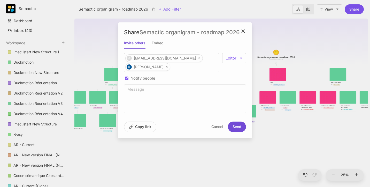
click at [235, 129] on button "Send" at bounding box center [237, 127] width 18 height 11
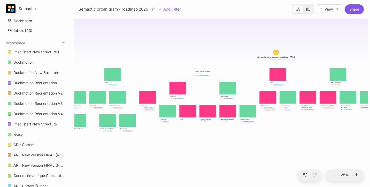
click at [287, 59] on textarea at bounding box center [276, 60] width 26 height 2
click at [287, 58] on input "Semactic organigram - roadmap 2026" at bounding box center [275, 57] width 37 height 3
click at [296, 56] on div "😶 Semactic organigram - roadmap 2026" at bounding box center [276, 55] width 42 height 18
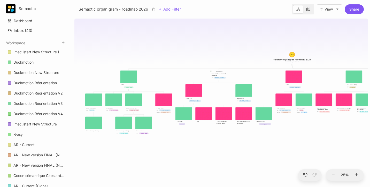
drag, startPoint x: 302, startPoint y: 133, endPoint x: 318, endPoint y: 135, distance: 15.9
click at [318, 135] on div "😶 Semactic organigram - roadmap 2026 CTO Qui : [PERSON_NAME] Head of customer s…" at bounding box center [220, 102] width 293 height 171
click at [218, 74] on div "Head of customer success & operations" at bounding box center [218, 74] width 14 height 3
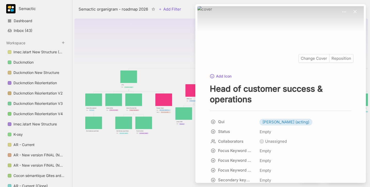
click at [254, 48] on div "Change Cover Reposition" at bounding box center [280, 37] width 166 height 62
click at [319, 57] on div "Change Cover" at bounding box center [313, 58] width 30 height 8
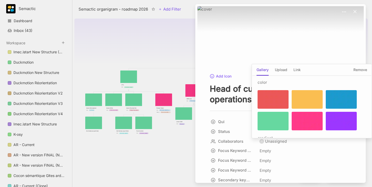
click at [276, 120] on div at bounding box center [272, 121] width 31 height 19
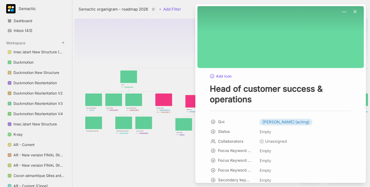
click at [181, 154] on div at bounding box center [185, 93] width 370 height 187
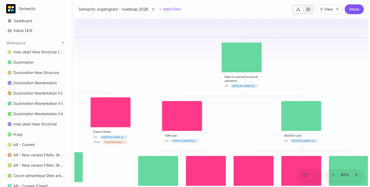
drag, startPoint x: 216, startPoint y: 43, endPoint x: 223, endPoint y: 120, distance: 77.3
click at [223, 120] on div "😶 Semactic organigram - roadmap 2026 CTO Qui : [PERSON_NAME] Head of customer s…" at bounding box center [220, 102] width 293 height 171
click at [249, 87] on span "[PERSON_NAME] (acting)" at bounding box center [244, 86] width 24 height 4
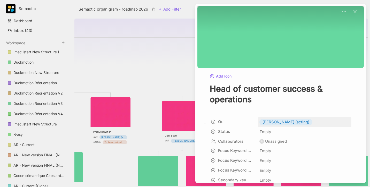
click at [282, 123] on span "[PERSON_NAME] (acting)" at bounding box center [285, 122] width 47 height 6
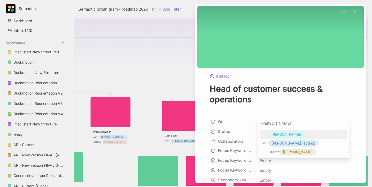
type input "[PERSON_NAME]"
click at [284, 134] on span "[PERSON_NAME]" at bounding box center [286, 135] width 30 height 6
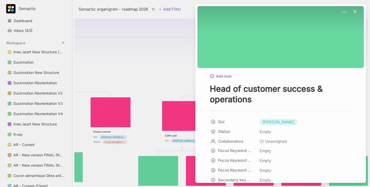
click at [147, 76] on div at bounding box center [185, 93] width 370 height 187
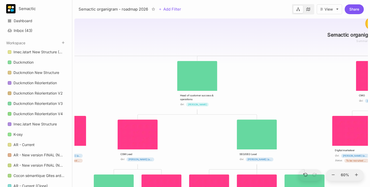
drag, startPoint x: 146, startPoint y: 76, endPoint x: 101, endPoint y: 94, distance: 48.4
click at [101, 94] on div "😶 Semactic organigram - roadmap 2026 CTO Qui : [PERSON_NAME] Head of customer s…" at bounding box center [220, 102] width 293 height 171
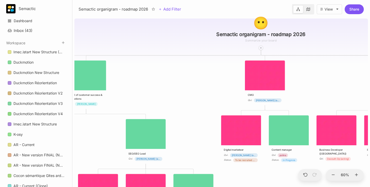
drag, startPoint x: 255, startPoint y: 91, endPoint x: 145, endPoint y: 91, distance: 109.4
click at [145, 91] on div "😶 Semactic organigram - roadmap 2026 CTO Qui : [PERSON_NAME] Head of customer s…" at bounding box center [220, 102] width 293 height 171
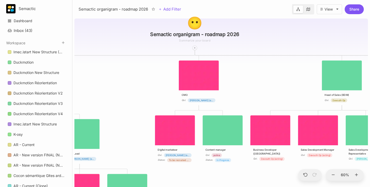
drag, startPoint x: 323, startPoint y: 80, endPoint x: 133, endPoint y: 79, distance: 190.5
click at [133, 79] on div "😶 Semactic organigram - roadmap 2026 CTO Qui : [PERSON_NAME] Head of customer s…" at bounding box center [220, 102] width 293 height 171
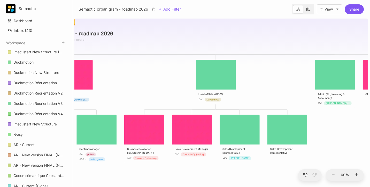
click at [271, 77] on div "😶 Semactic organigram - roadmap 2026 CTO Qui : [PERSON_NAME] Head of customer s…" at bounding box center [220, 102] width 293 height 171
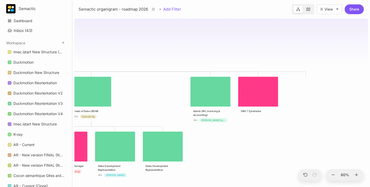
drag, startPoint x: 298, startPoint y: 81, endPoint x: 173, endPoint y: 98, distance: 125.6
click at [173, 98] on div "😶 Semactic organigram - roadmap 2026 CTO Qui : [PERSON_NAME] Head of customer s…" at bounding box center [220, 102] width 293 height 171
click at [296, 79] on div at bounding box center [305, 79] width 40 height 5
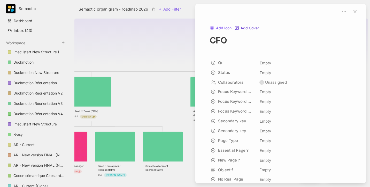
type textarea "CFO"
click at [245, 29] on button "Add Cover" at bounding box center [246, 28] width 25 height 5
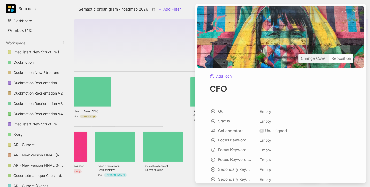
click at [313, 59] on div "Change Cover" at bounding box center [313, 58] width 30 height 8
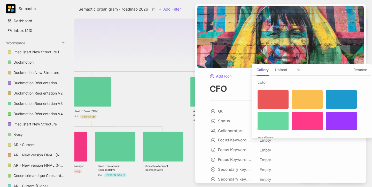
click at [304, 123] on div at bounding box center [306, 121] width 31 height 19
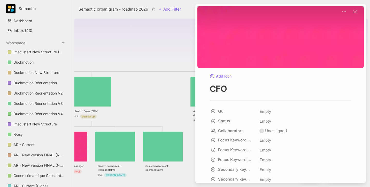
click at [269, 90] on textarea "CFO" at bounding box center [280, 89] width 141 height 11
click at [267, 110] on span "Empty" at bounding box center [265, 111] width 12 height 7
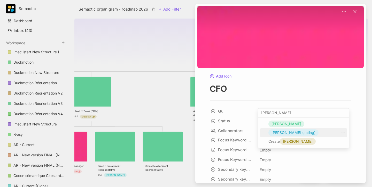
type input "[PERSON_NAME]"
click at [285, 131] on span "[PERSON_NAME] (acting)" at bounding box center [293, 133] width 44 height 6
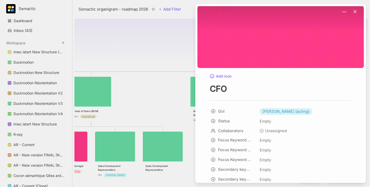
click at [161, 66] on div at bounding box center [185, 93] width 370 height 187
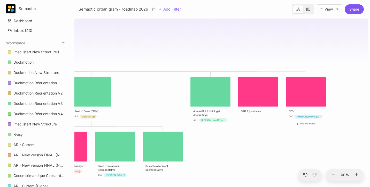
click at [315, 138] on div "😶 Semactic organigram - roadmap 2026 CTO Qui : [PERSON_NAME] Head of customer s…" at bounding box center [220, 102] width 293 height 171
click at [257, 97] on img at bounding box center [258, 92] width 40 height 30
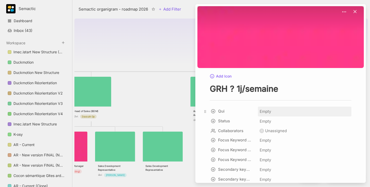
click at [267, 112] on span "Empty" at bounding box center [265, 111] width 12 height 7
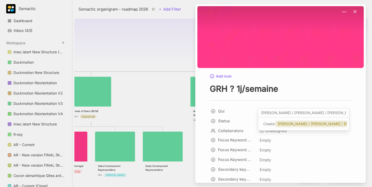
type input "[PERSON_NAME] / [PERSON_NAME] / [PERSON_NAME] / [PERSON_NAME]"
click at [307, 127] on span "[PERSON_NAME] / [PERSON_NAME] / [PERSON_NAME] / [PERSON_NAME]" at bounding box center [341, 124] width 129 height 6
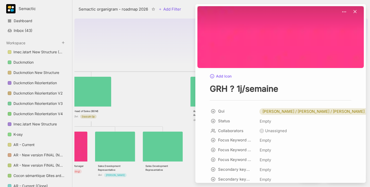
click at [146, 42] on div at bounding box center [185, 93] width 370 height 187
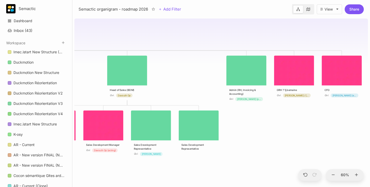
drag, startPoint x: 327, startPoint y: 137, endPoint x: 329, endPoint y: 123, distance: 14.1
click at [329, 123] on div "😶 Semactic organigram - roadmap 2026 CTO Qui : [PERSON_NAME] Head of customer s…" at bounding box center [220, 102] width 293 height 171
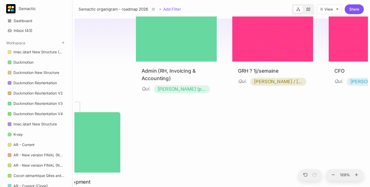
drag, startPoint x: 231, startPoint y: 141, endPoint x: 315, endPoint y: 141, distance: 84.1
click at [315, 141] on div "😶 Semactic organigram - roadmap 2026 CTO Qui : [PERSON_NAME] Head of customer s…" at bounding box center [220, 102] width 293 height 171
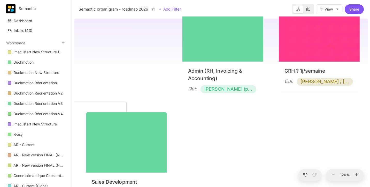
drag, startPoint x: 315, startPoint y: 141, endPoint x: 371, endPoint y: 141, distance: 56.0
click at [369, 141] on html "Semactic Dashboard Inbox ( 43 ) Workspace Imec.istart New Structure (Clone) Duc…" at bounding box center [185, 93] width 370 height 187
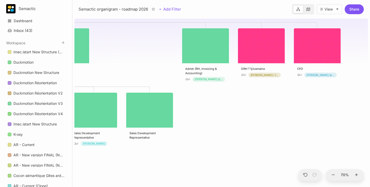
drag, startPoint x: 131, startPoint y: 66, endPoint x: 303, endPoint y: 71, distance: 172.5
click at [303, 71] on div "😶 Semactic organigram - roadmap 2026 CTO Qui : [PERSON_NAME] Head of customer s…" at bounding box center [220, 102] width 293 height 171
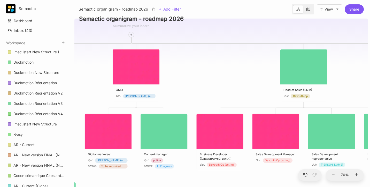
drag, startPoint x: 286, startPoint y: 48, endPoint x: 368, endPoint y: 64, distance: 83.9
click at [368, 64] on div "😶 Semactic organigram - roadmap 2026 CTO Qui : [PERSON_NAME] Head of customer s…" at bounding box center [220, 102] width 297 height 171
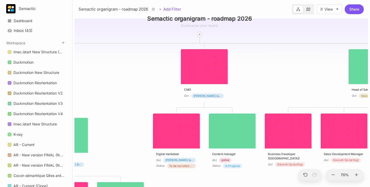
drag, startPoint x: 192, startPoint y: 91, endPoint x: 350, endPoint y: 90, distance: 158.0
click at [351, 90] on div "😶 Semactic organigram - roadmap 2026 CTO Qui : [PERSON_NAME] Head of customer s…" at bounding box center [220, 102] width 293 height 171
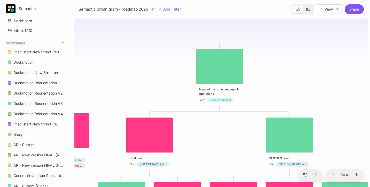
drag, startPoint x: 219, startPoint y: 79, endPoint x: 353, endPoint y: 79, distance: 133.4
click at [353, 79] on div "😶 Semactic organigram - roadmap 2026 CTO Qui : [PERSON_NAME] Head of customer s…" at bounding box center [220, 102] width 293 height 171
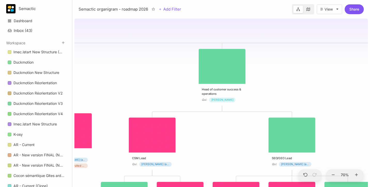
drag, startPoint x: 278, startPoint y: 75, endPoint x: 371, endPoint y: 87, distance: 93.9
click at [369, 87] on html "Semactic Dashboard Inbox ( 43 ) Workspace Imec.istart New Structure (Clone) Duc…" at bounding box center [185, 93] width 370 height 187
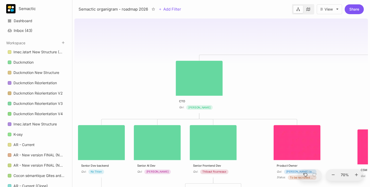
drag, startPoint x: 180, startPoint y: 88, endPoint x: 318, endPoint y: 88, distance: 138.1
click at [318, 88] on div "😶 Semactic organigram - roadmap 2026 CTO Qui : [PERSON_NAME] Head of customer s…" at bounding box center [220, 102] width 293 height 171
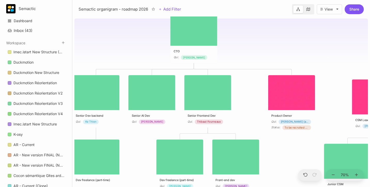
drag, startPoint x: 267, startPoint y: 87, endPoint x: 131, endPoint y: 118, distance: 139.6
click at [131, 118] on div "😶 Semactic organigram - roadmap 2026 CTO Qui : [PERSON_NAME] Head of customer s…" at bounding box center [220, 102] width 293 height 171
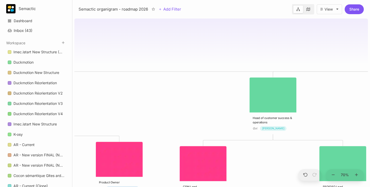
drag, startPoint x: 327, startPoint y: 66, endPoint x: 285, endPoint y: 52, distance: 43.8
click at [285, 52] on div "😶 Semactic organigram - roadmap 2026 CTO Qui : [PERSON_NAME] Head of customer s…" at bounding box center [220, 102] width 293 height 171
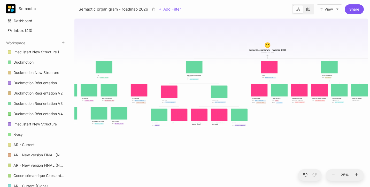
drag, startPoint x: 208, startPoint y: 156, endPoint x: 121, endPoint y: 156, distance: 87.0
click at [121, 156] on div "😶 Semactic organigram - roadmap 2026 CTO Qui : [PERSON_NAME] Head of customer s…" at bounding box center [220, 102] width 293 height 171
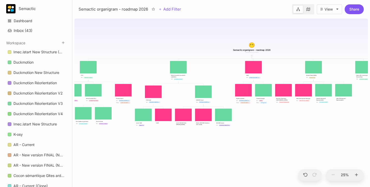
drag, startPoint x: 289, startPoint y: 124, endPoint x: 125, endPoint y: 126, distance: 163.7
click at [125, 127] on div "😶 Semactic organigram - roadmap 2026 CTO Qui : [PERSON_NAME] Head of customer s…" at bounding box center [220, 102] width 293 height 171
